Goal: Task Accomplishment & Management: Manage account settings

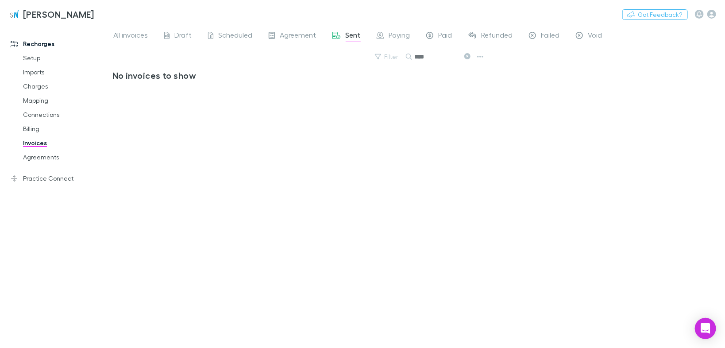
click at [48, 158] on link "Agreements" at bounding box center [65, 157] width 102 height 14
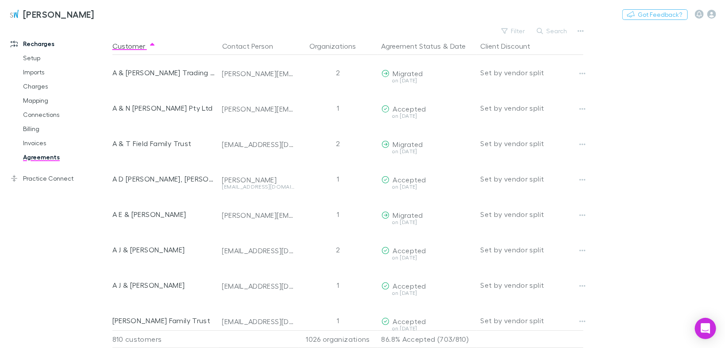
click at [553, 29] on button "Search" at bounding box center [553, 31] width 40 height 11
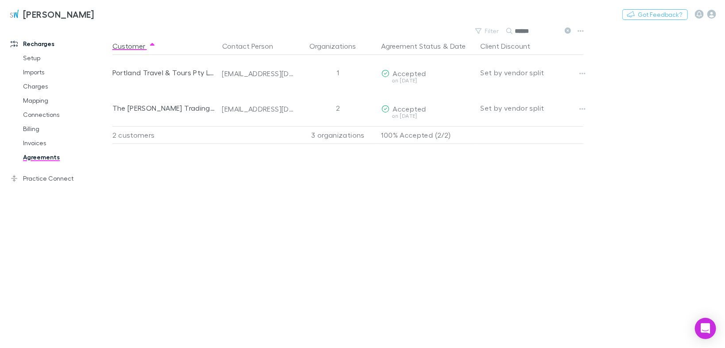
type input "******"
click at [0, 0] on button "Copy link" at bounding box center [0, 0] width 0 height 0
click at [160, 73] on div "Portland Travel & Tours Pty Ltd" at bounding box center [163, 72] width 103 height 35
click at [33, 100] on link "Mapping" at bounding box center [65, 100] width 102 height 14
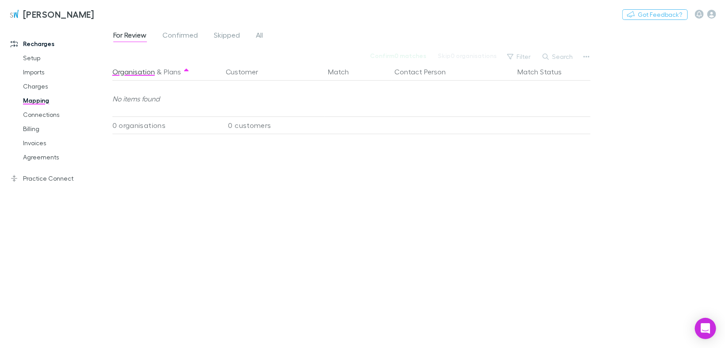
click at [181, 37] on span "Confirmed" at bounding box center [180, 37] width 35 height 12
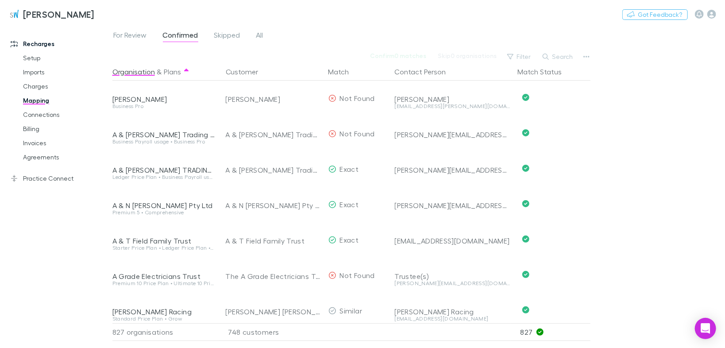
click at [552, 55] on button "Search" at bounding box center [558, 56] width 40 height 11
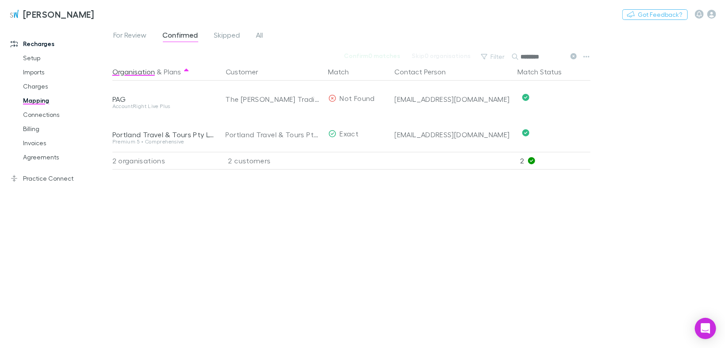
type input "********"
click at [562, 135] on button "Undo" at bounding box center [559, 133] width 28 height 11
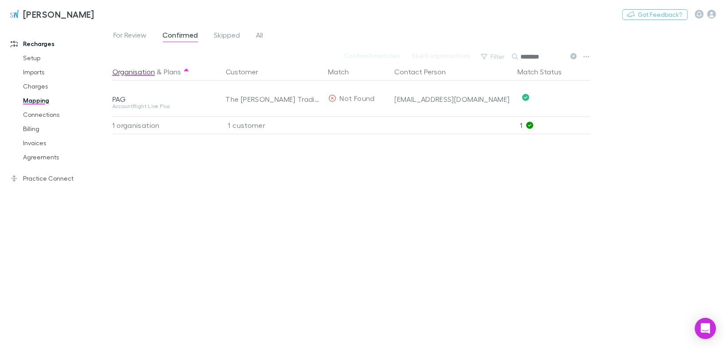
click at [136, 34] on span "For Review" at bounding box center [130, 37] width 34 height 12
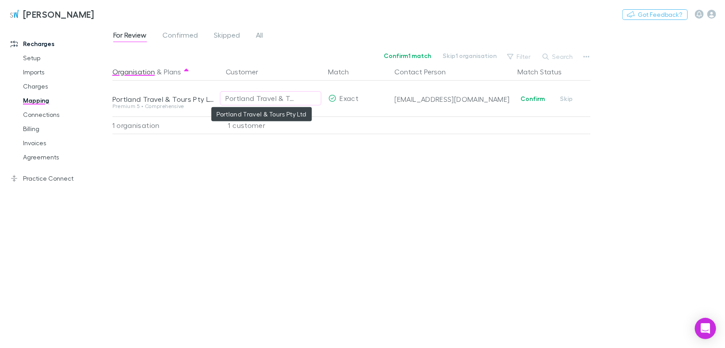
click at [283, 97] on div "Portland Travel & Tours Pty Ltd" at bounding box center [262, 98] width 72 height 11
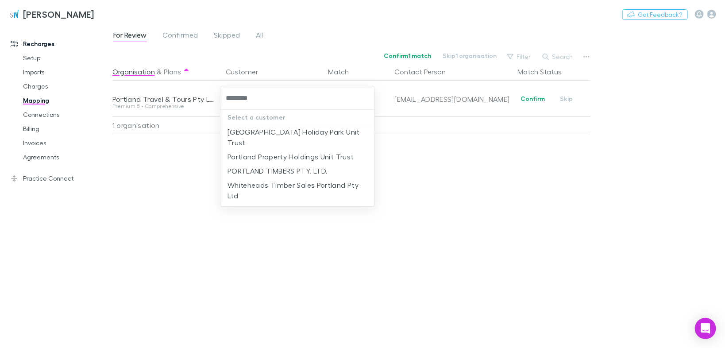
type input "********"
click at [562, 181] on div at bounding box center [362, 174] width 725 height 348
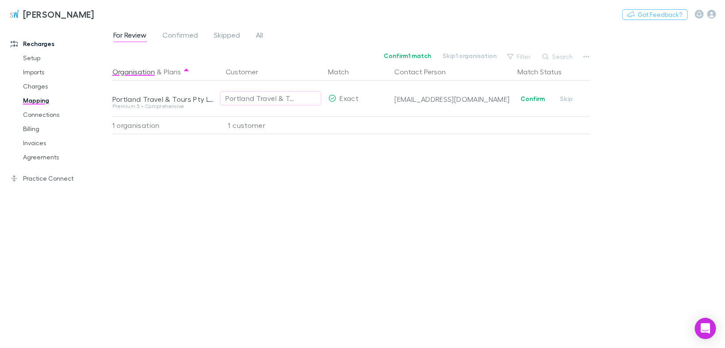
click at [538, 100] on button "Confirm" at bounding box center [533, 98] width 36 height 11
click at [54, 114] on link "Connections" at bounding box center [65, 115] width 102 height 14
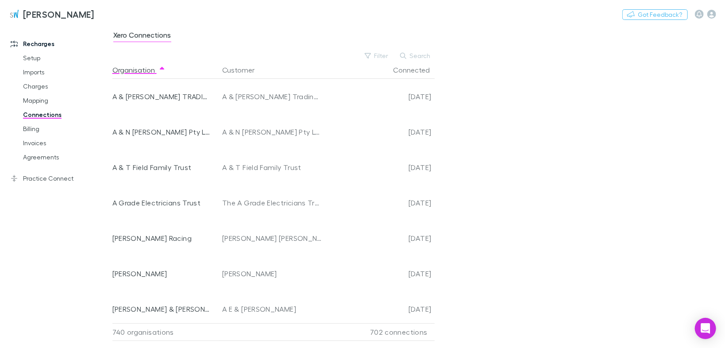
click at [421, 54] on button "Search" at bounding box center [416, 55] width 40 height 11
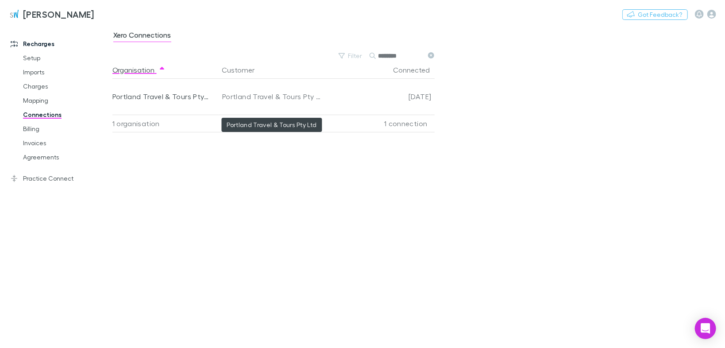
type input "********"
click at [274, 94] on div "Portland Travel & Tours Pty Ltd" at bounding box center [272, 96] width 100 height 35
click at [435, 68] on icon "button" at bounding box center [437, 69] width 4 height 7
click at [420, 96] on div "[DATE]" at bounding box center [378, 96] width 106 height 35
drag, startPoint x: 36, startPoint y: 164, endPoint x: 38, endPoint y: 155, distance: 9.5
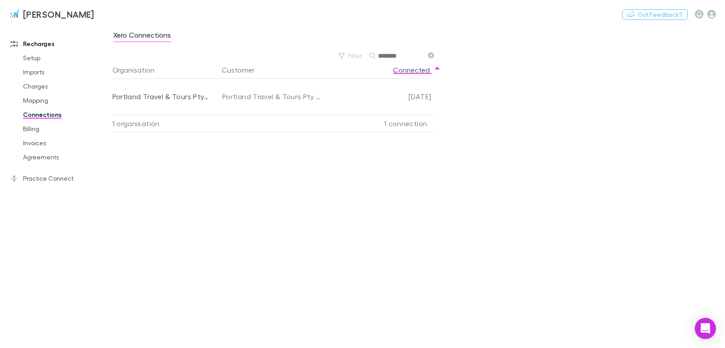
click at [36, 163] on link "Agreements" at bounding box center [65, 157] width 102 height 14
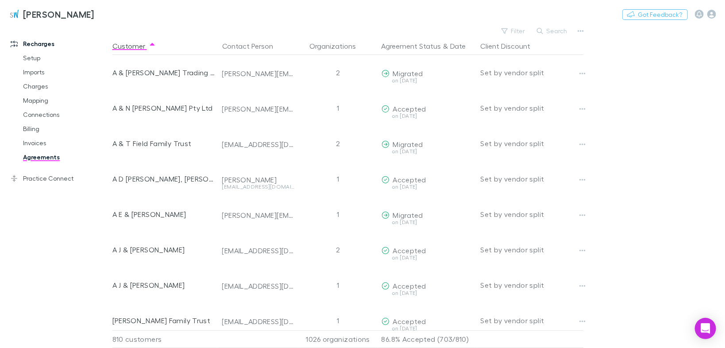
click at [569, 28] on button "Search" at bounding box center [553, 31] width 40 height 11
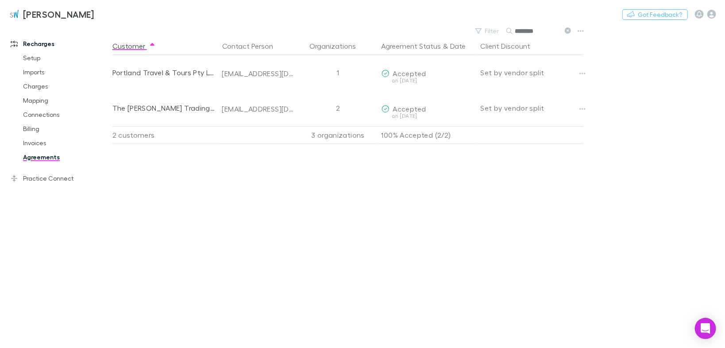
type input "********"
click at [584, 73] on icon "button" at bounding box center [583, 74] width 6 height 2
click at [509, 123] on p "Open contact in Xero" at bounding box center [528, 123] width 108 height 11
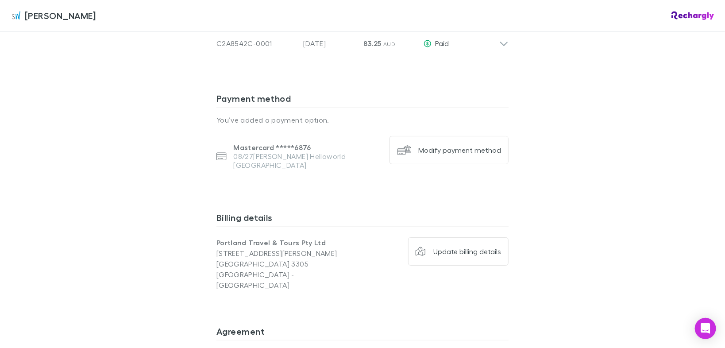
scroll to position [992, 0]
click at [441, 145] on div "Modify payment method" at bounding box center [459, 149] width 83 height 9
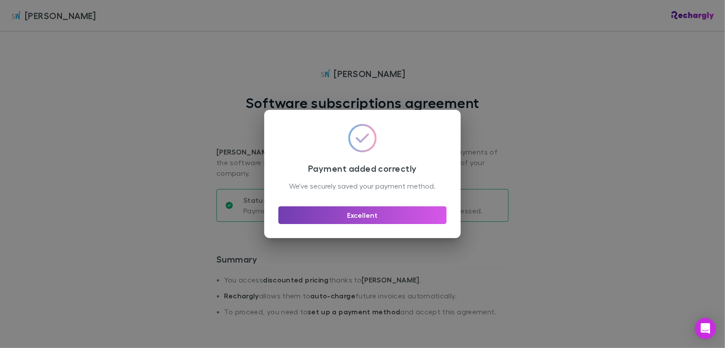
click at [387, 217] on button "Excellent" at bounding box center [362, 215] width 168 height 18
